Goal: Information Seeking & Learning: Learn about a topic

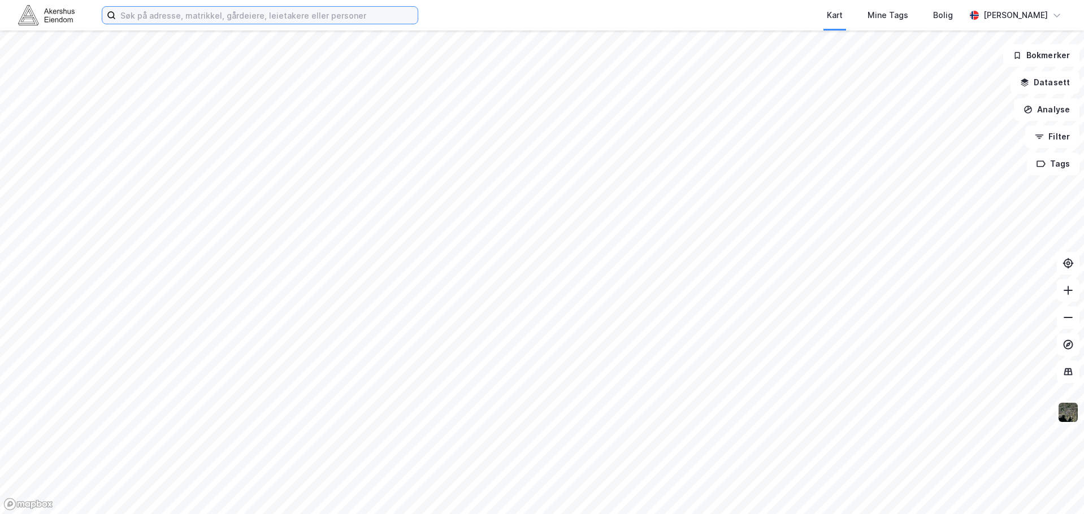
click at [248, 18] on input at bounding box center [267, 15] width 302 height 17
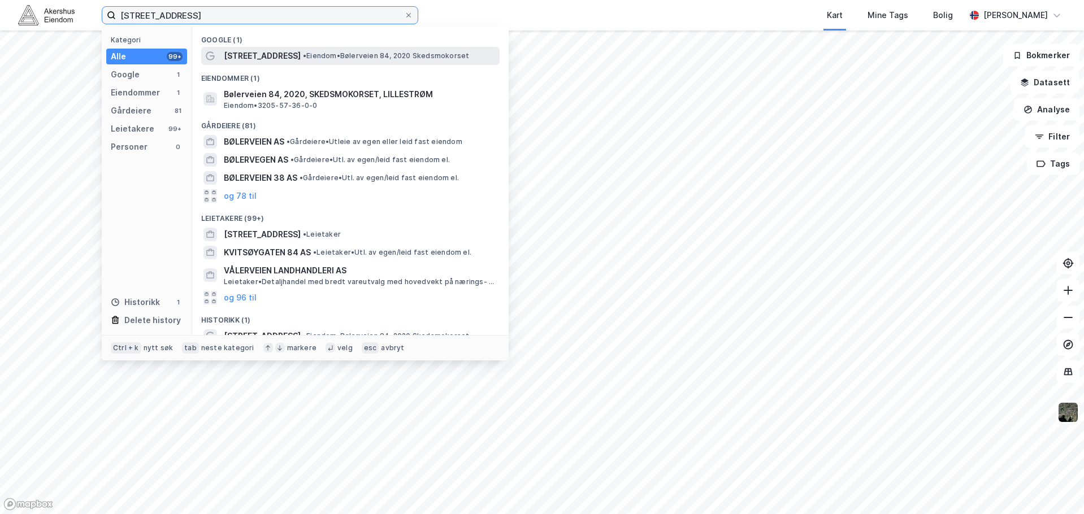
type input "[STREET_ADDRESS]"
click at [344, 55] on span "• Eiendom • Bølerveien 84, 2020 Skedsmokorset" at bounding box center [386, 55] width 166 height 9
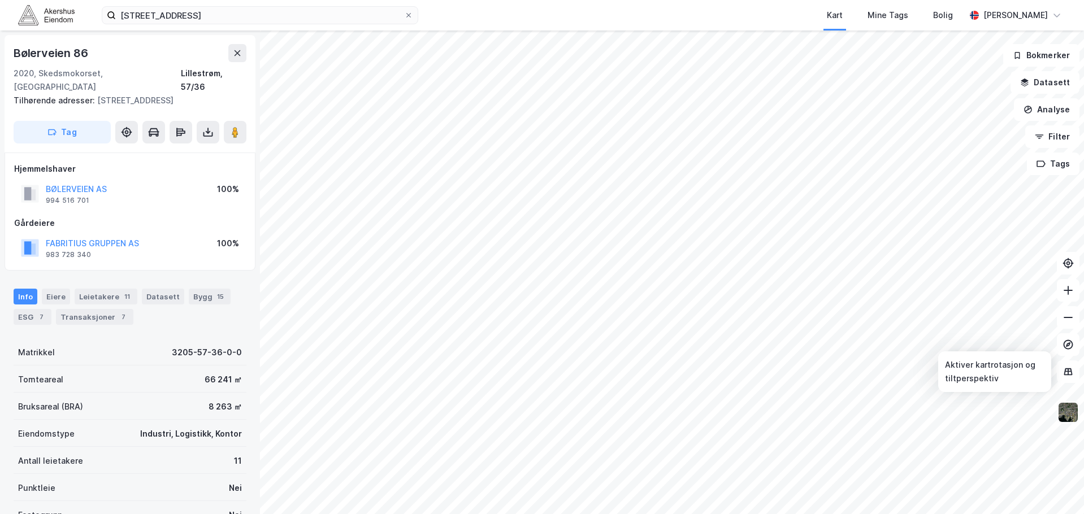
click at [1060, 407] on img at bounding box center [1067, 412] width 21 height 21
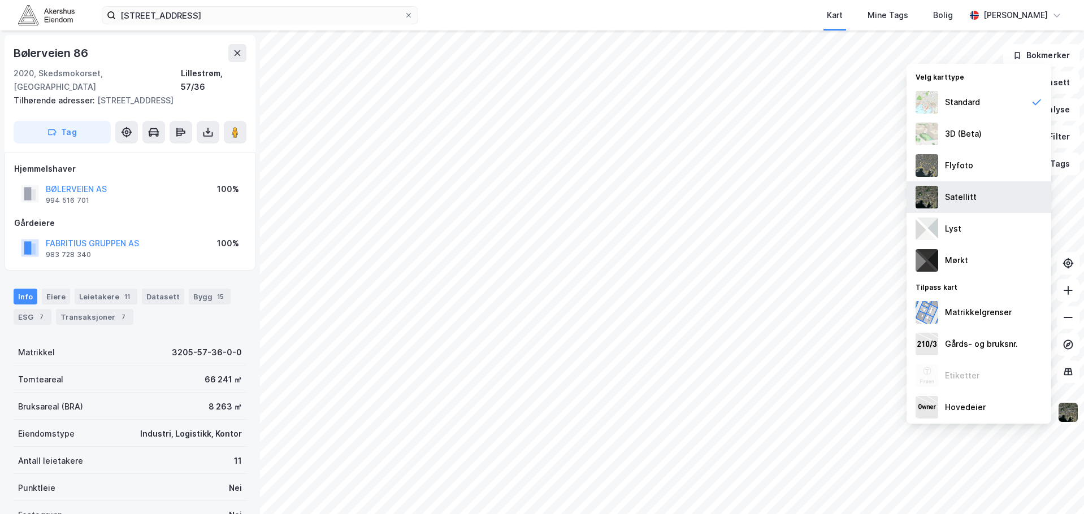
click at [971, 188] on div "Satellitt" at bounding box center [978, 197] width 145 height 32
click at [1072, 415] on img at bounding box center [1067, 412] width 21 height 21
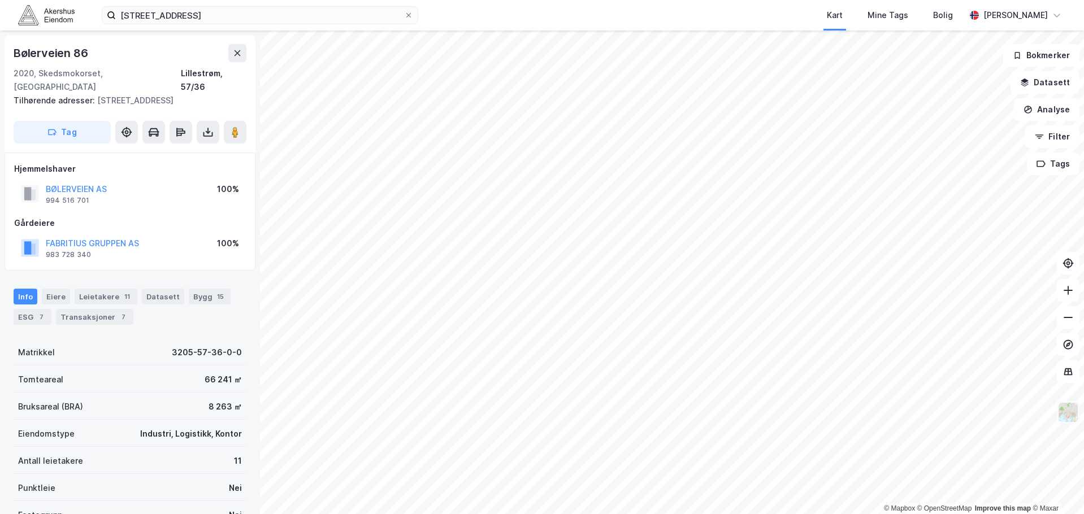
click at [1073, 409] on img at bounding box center [1067, 412] width 21 height 21
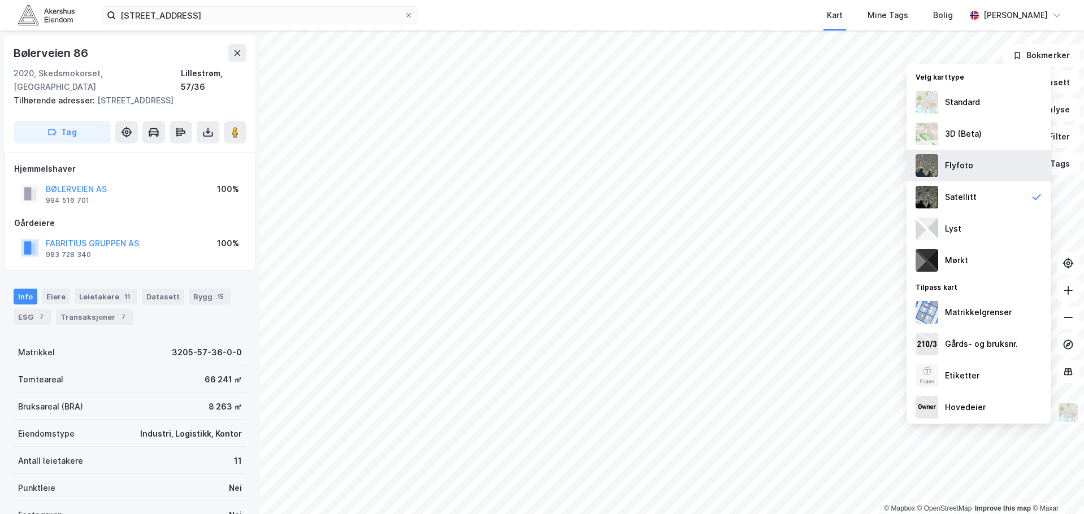
scroll to position [2, 0]
click at [1064, 407] on img at bounding box center [1067, 412] width 21 height 21
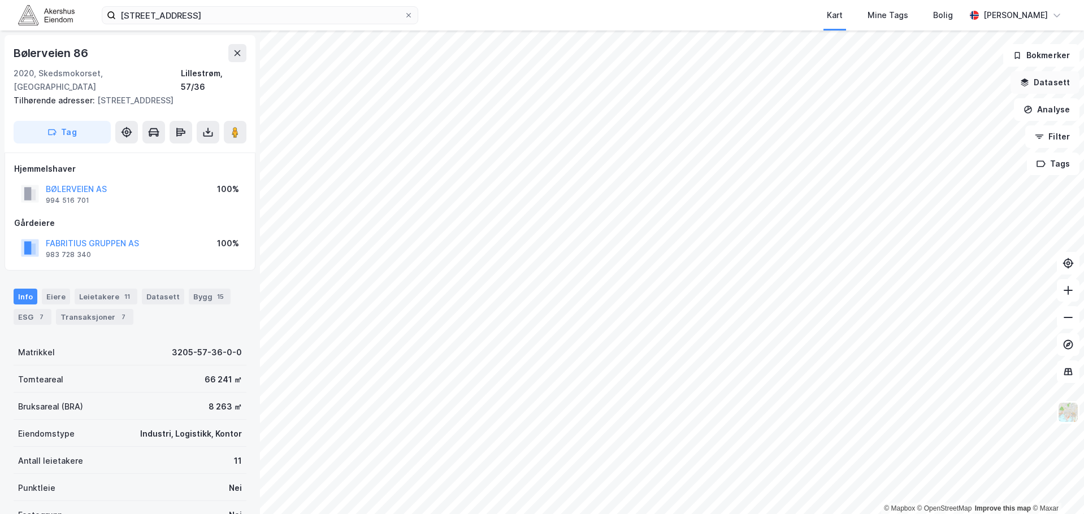
click at [1046, 80] on button "Datasett" at bounding box center [1044, 82] width 69 height 23
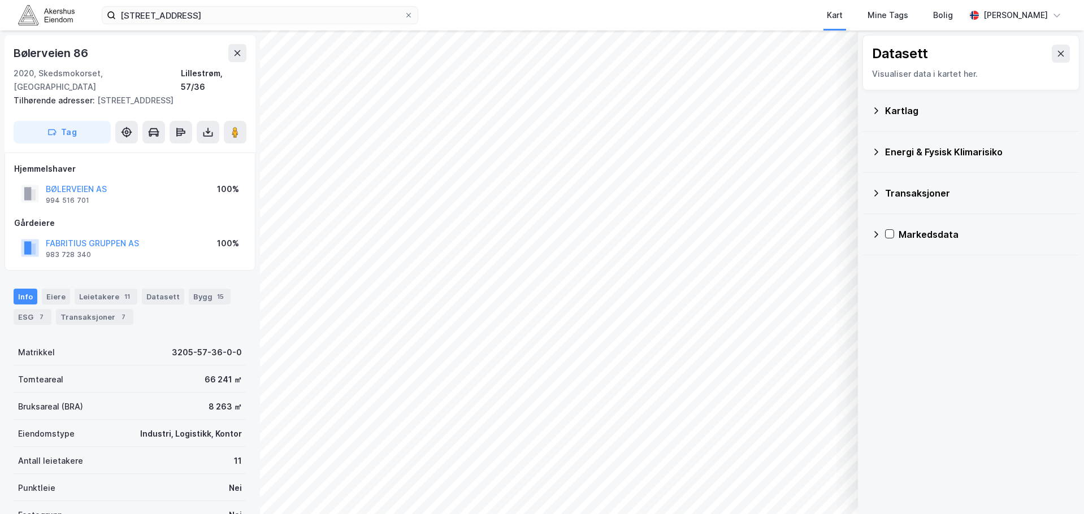
click at [876, 112] on icon at bounding box center [876, 110] width 4 height 6
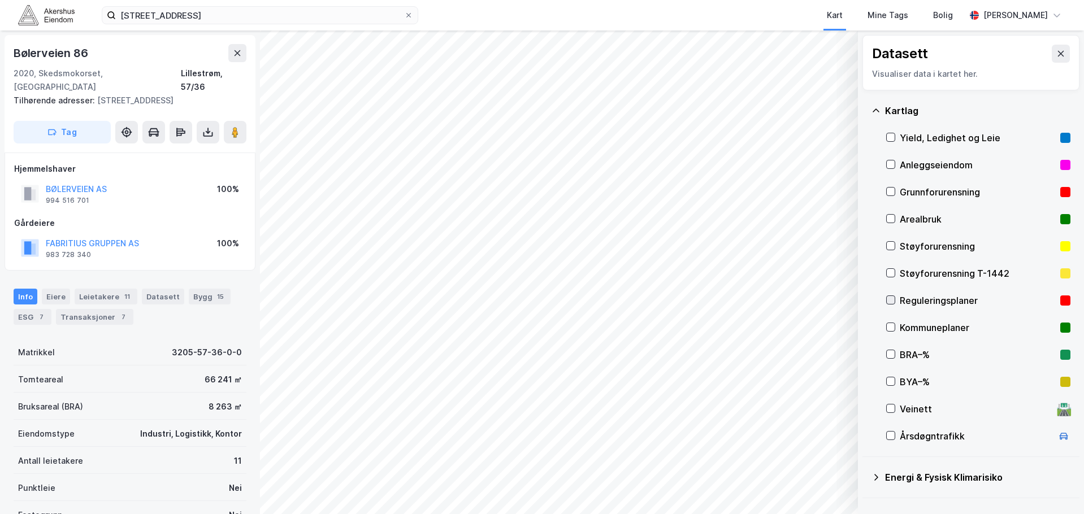
click at [888, 303] on icon at bounding box center [890, 300] width 8 height 8
click at [1056, 49] on icon at bounding box center [1060, 53] width 9 height 9
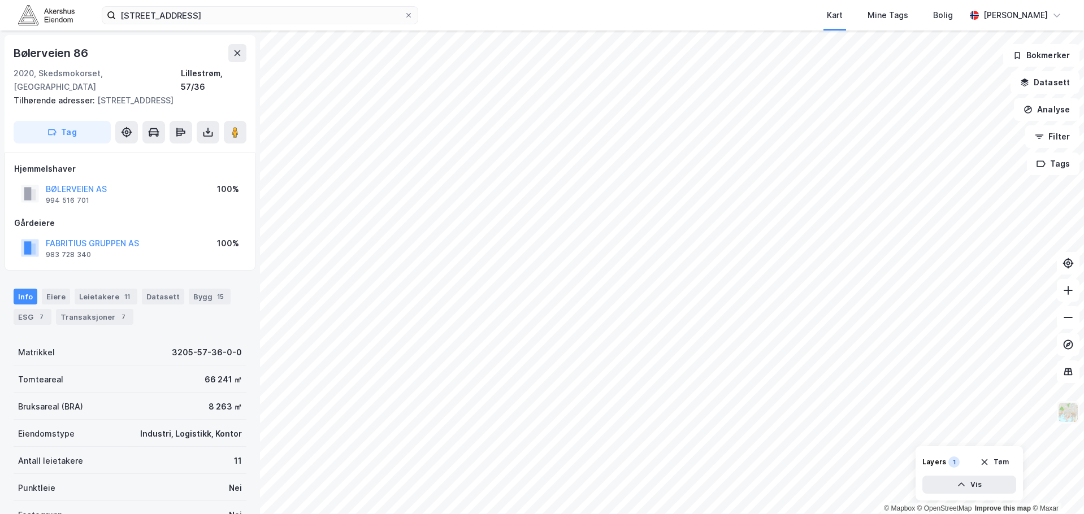
click at [1073, 412] on img at bounding box center [1067, 412] width 21 height 21
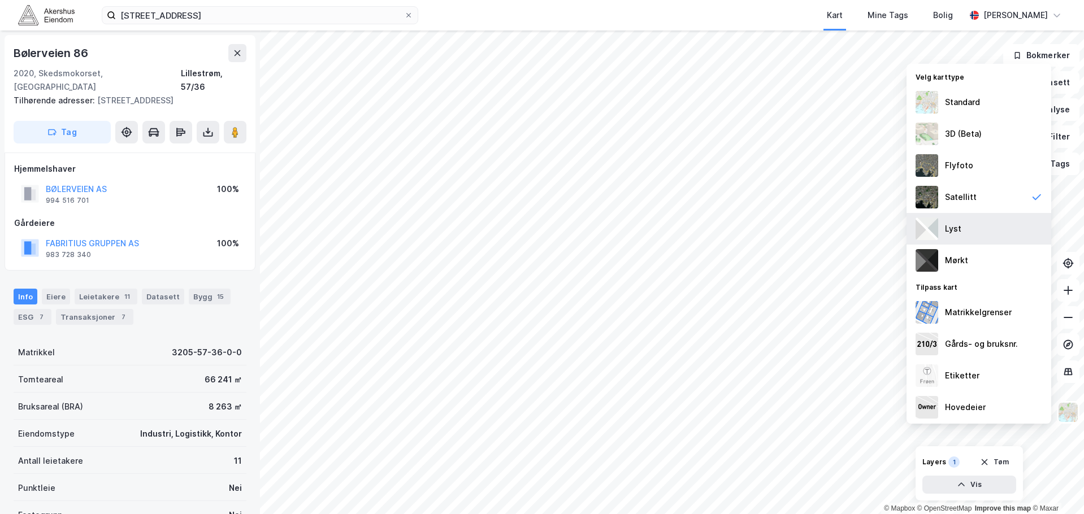
click at [971, 229] on div "Lyst" at bounding box center [978, 229] width 145 height 32
click at [1071, 411] on img at bounding box center [1067, 412] width 21 height 21
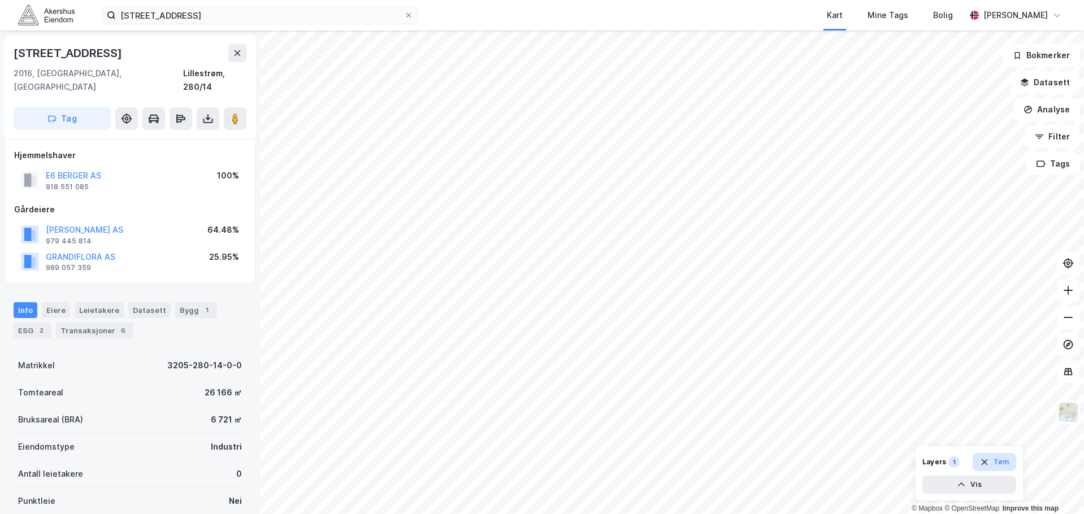
click at [987, 462] on icon "button" at bounding box center [984, 462] width 9 height 9
click at [1062, 413] on img at bounding box center [1067, 412] width 21 height 21
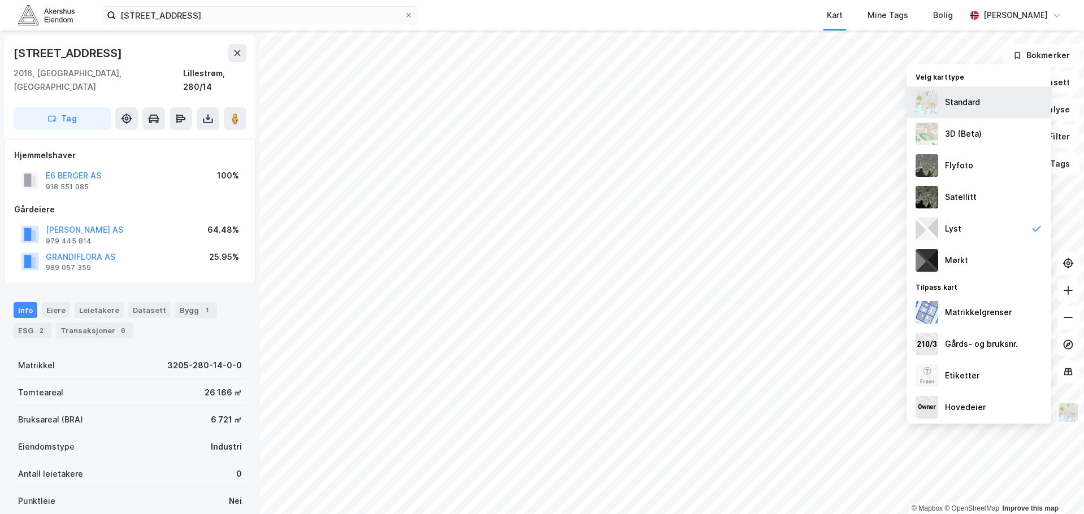
click at [976, 106] on div "Standard" at bounding box center [962, 102] width 35 height 14
click at [1064, 418] on img at bounding box center [1067, 412] width 21 height 21
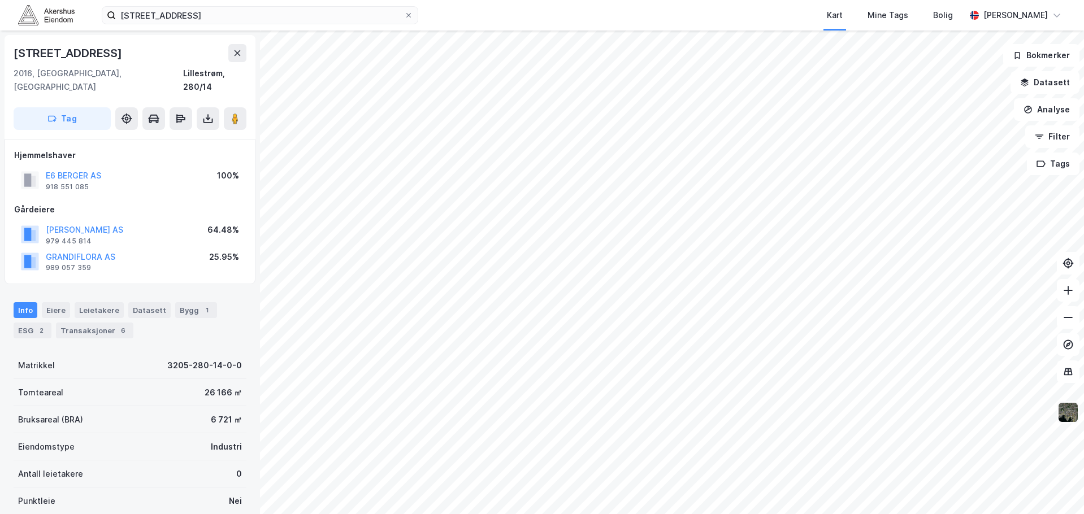
click at [1068, 419] on img at bounding box center [1067, 412] width 21 height 21
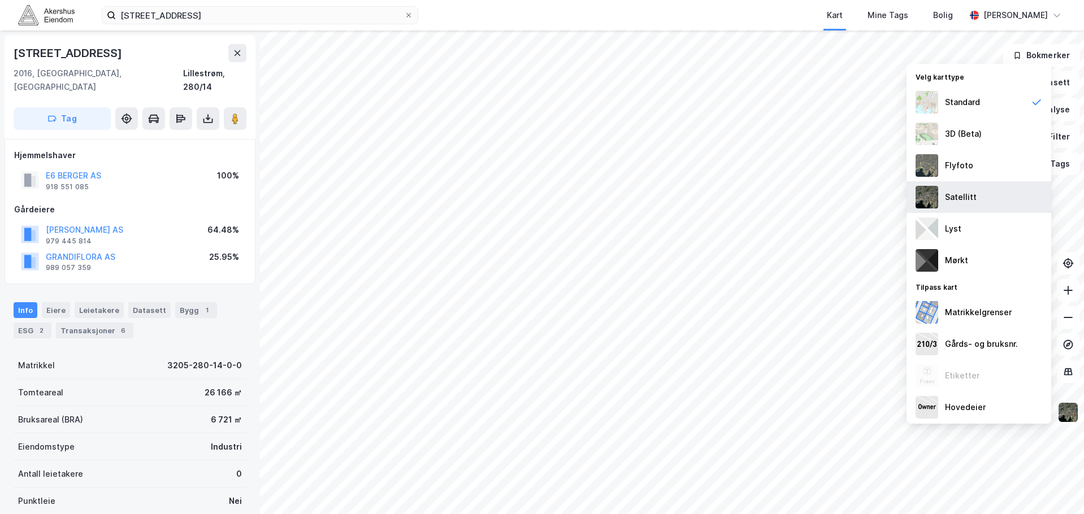
click at [975, 192] on div "Satellitt" at bounding box center [978, 197] width 145 height 32
click at [1064, 410] on img at bounding box center [1067, 412] width 21 height 21
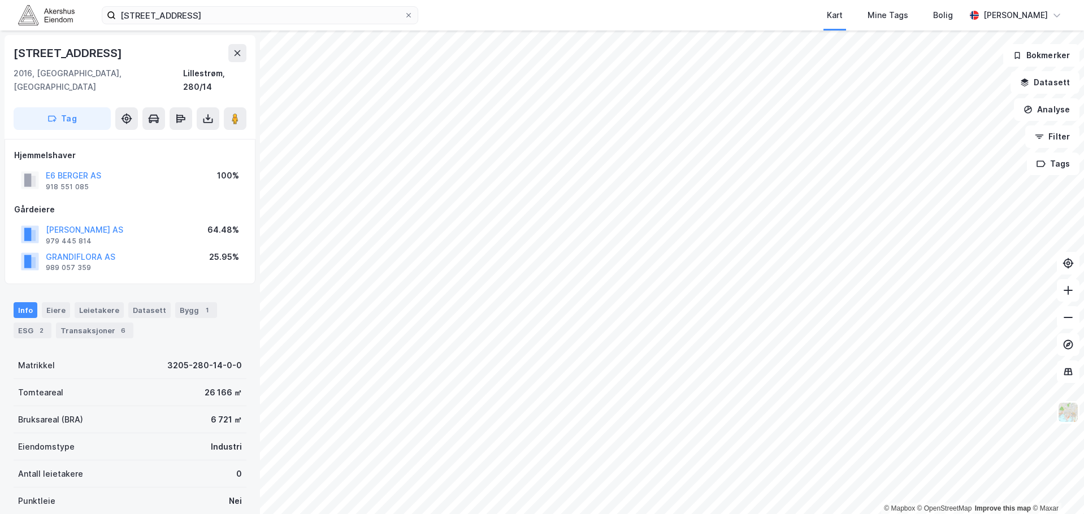
click at [201, 46] on div "[STREET_ADDRESS]" at bounding box center [130, 53] width 233 height 18
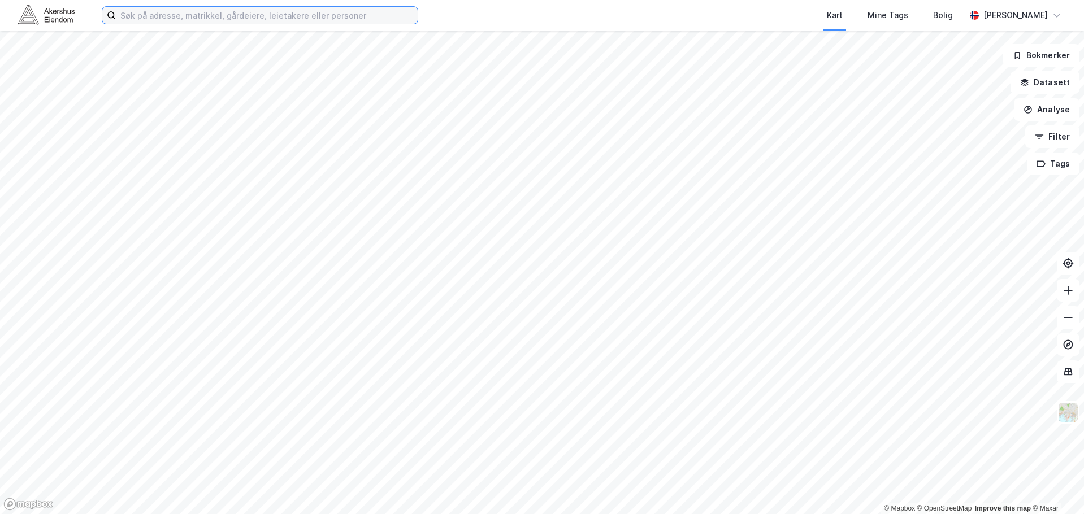
click at [267, 20] on input at bounding box center [267, 15] width 302 height 17
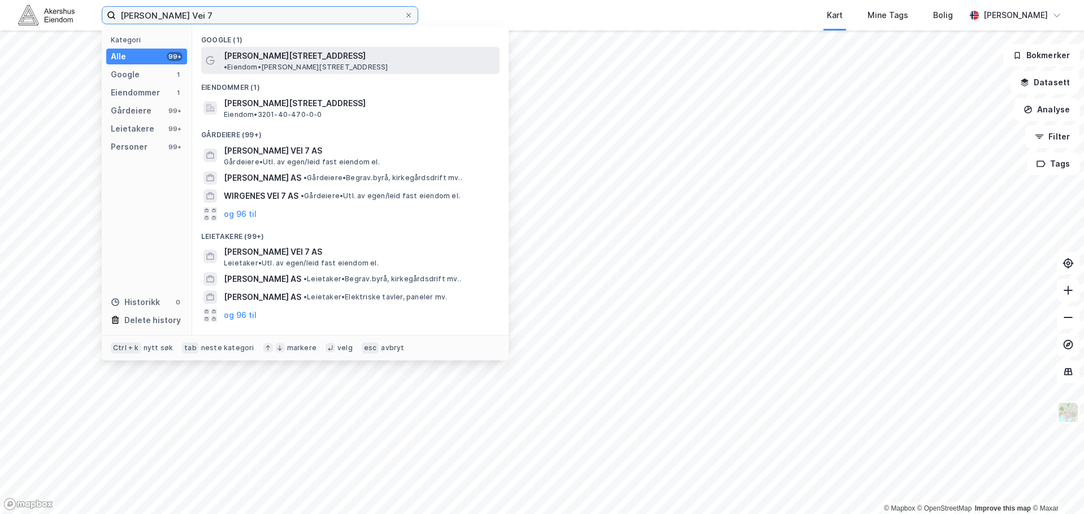
type input "Philip Pedersens Vei 7"
click at [284, 58] on span "Philip Pedersens vei 7" at bounding box center [295, 56] width 142 height 14
